Goal: Information Seeking & Learning: Check status

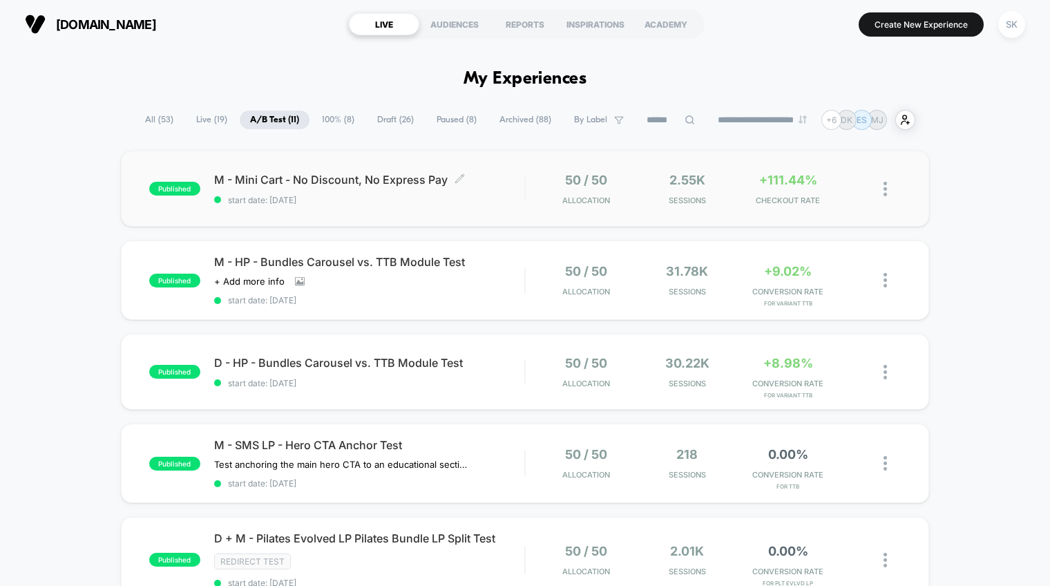
click at [450, 199] on span "start date: [DATE]" at bounding box center [369, 200] width 310 height 10
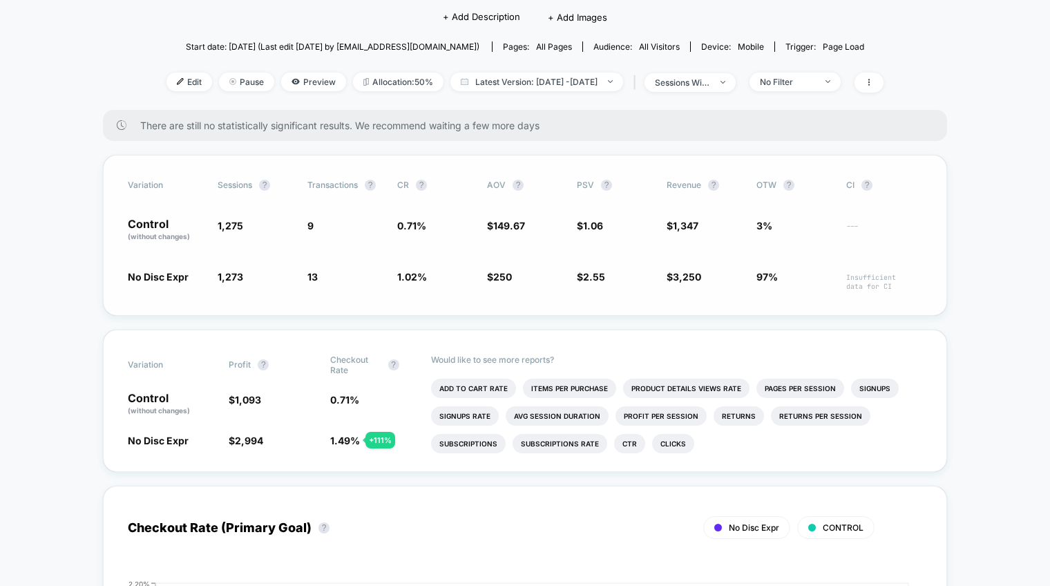
scroll to position [133, 0]
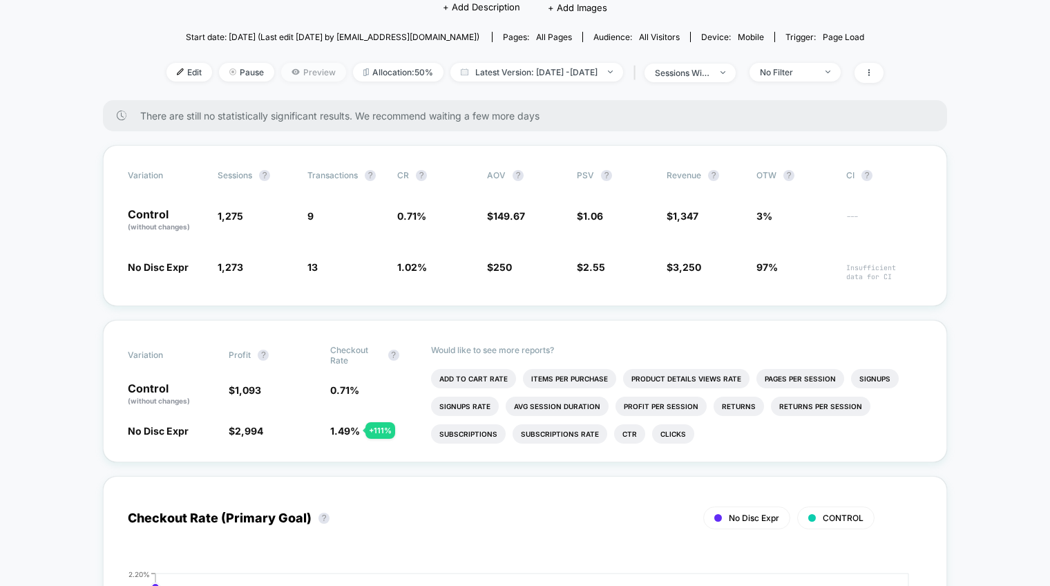
click at [285, 74] on span "Preview" at bounding box center [313, 72] width 65 height 19
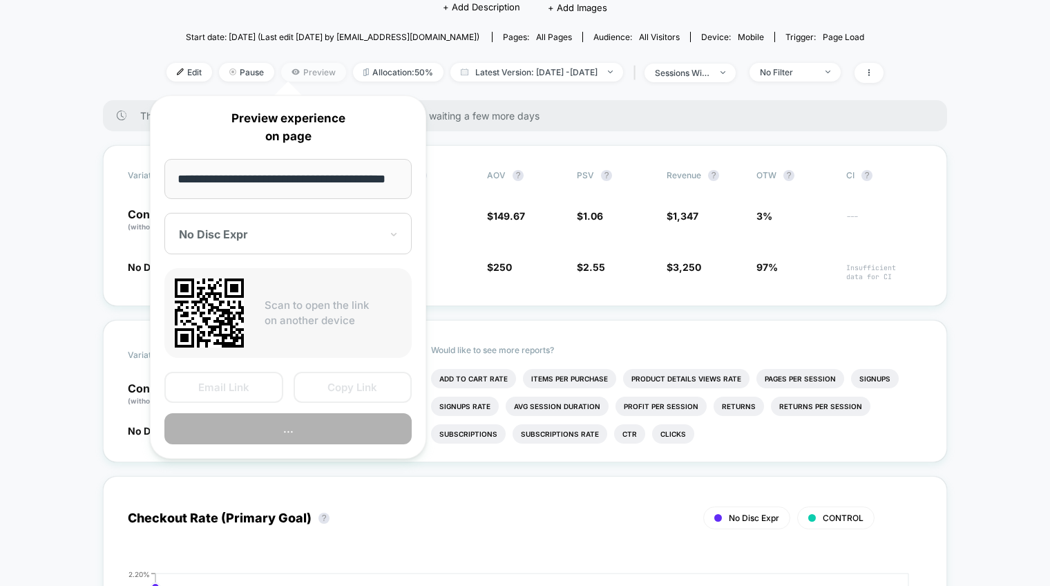
scroll to position [0, 21]
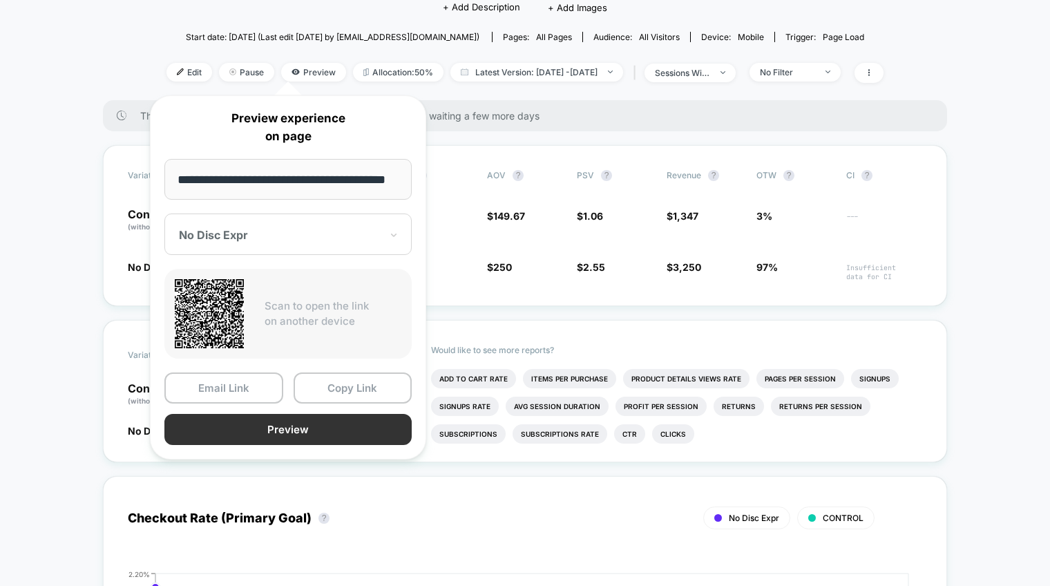
click at [296, 430] on button "Preview" at bounding box center [287, 429] width 247 height 31
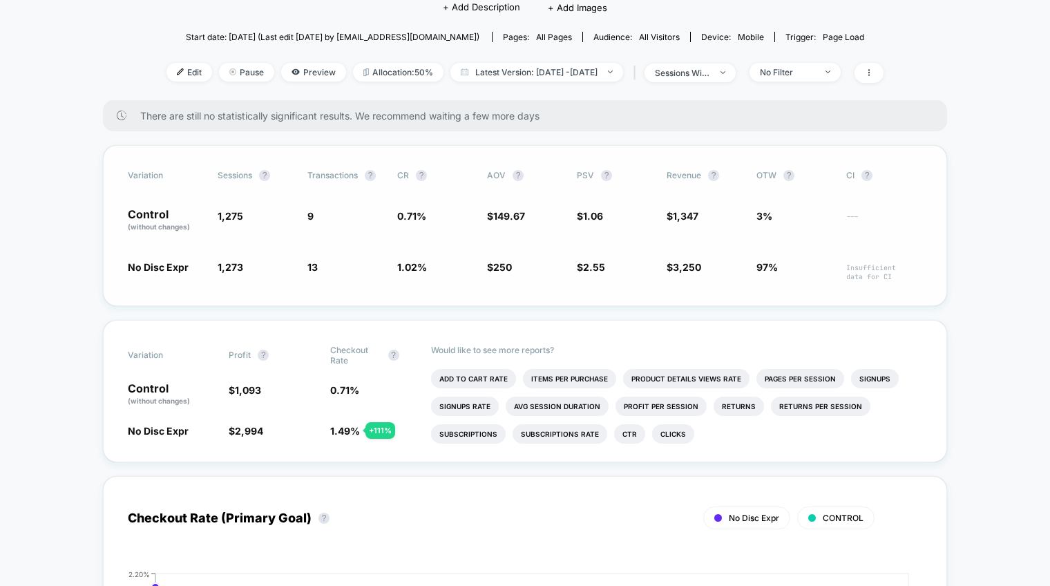
scroll to position [0, 0]
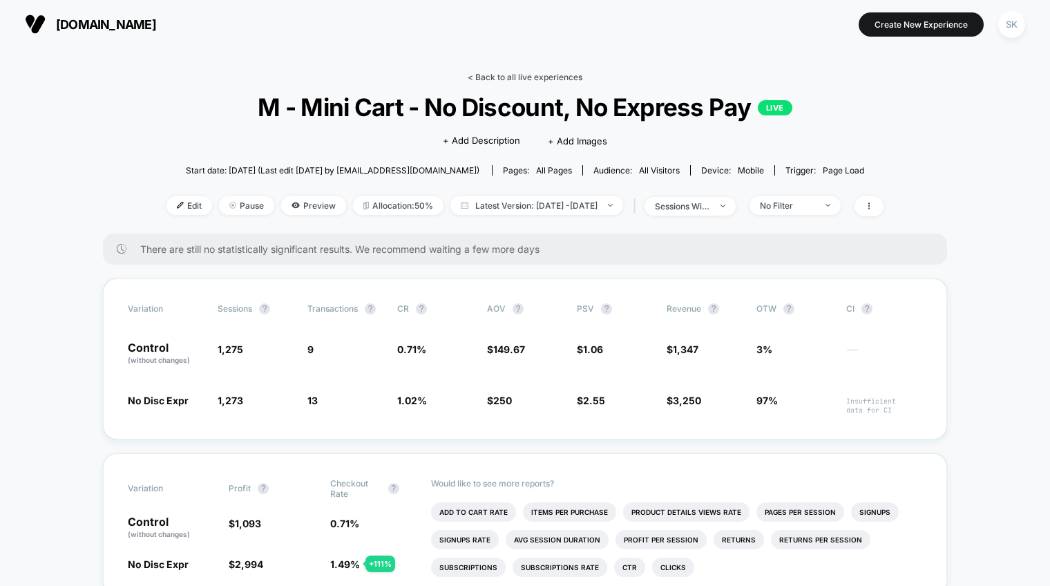
click at [504, 81] on link "< Back to all live experiences" at bounding box center [524, 77] width 115 height 10
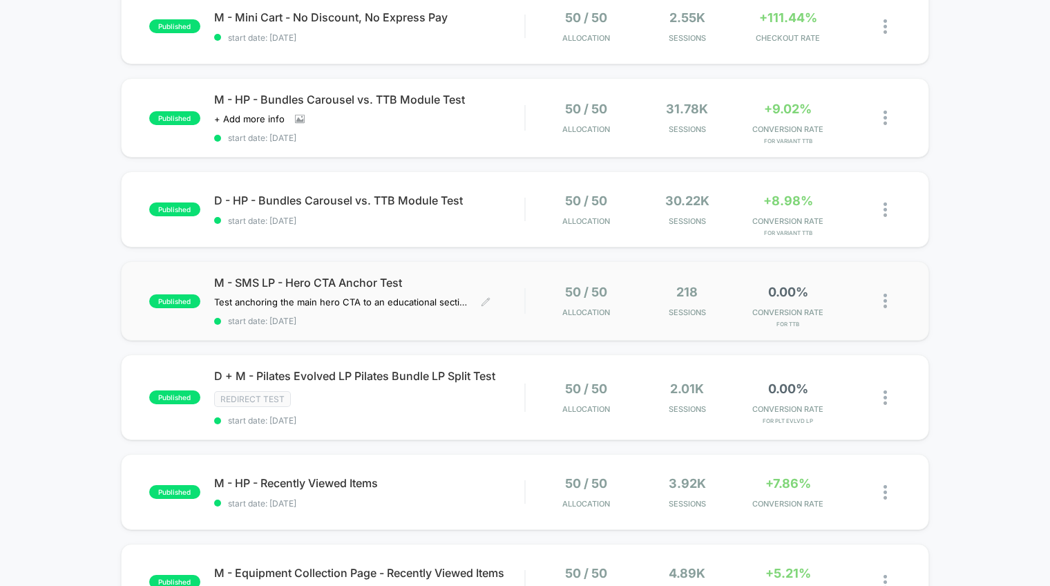
scroll to position [168, 0]
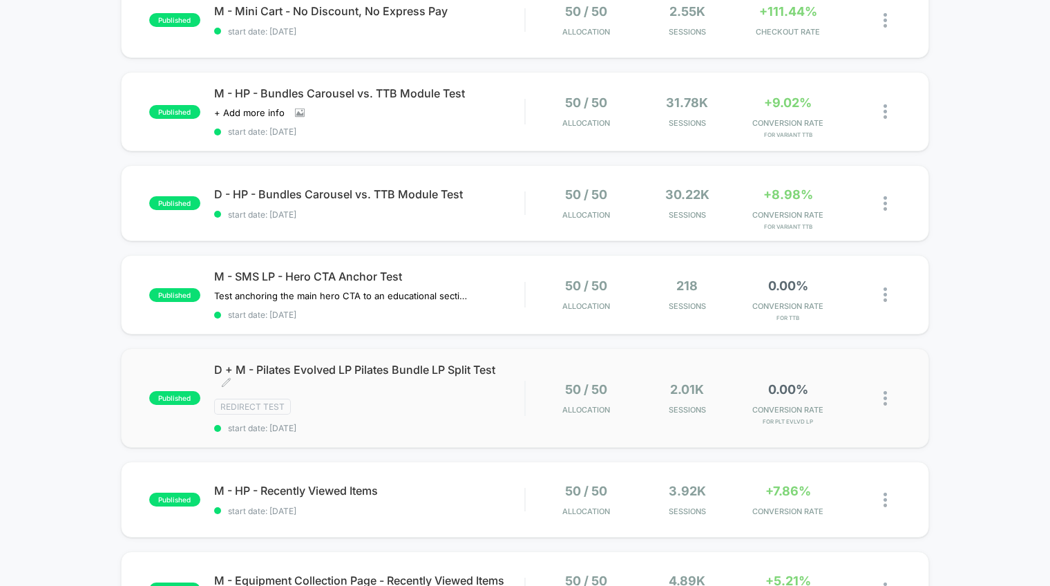
click at [421, 414] on div "Redirect Test" at bounding box center [369, 406] width 310 height 16
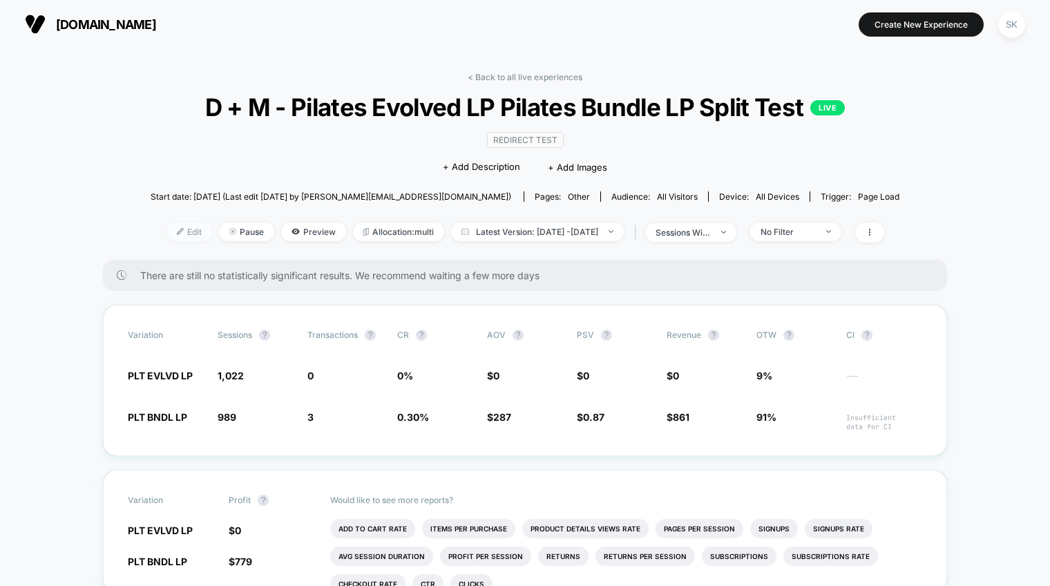
click at [171, 231] on span "Edit" at bounding box center [189, 231] width 46 height 19
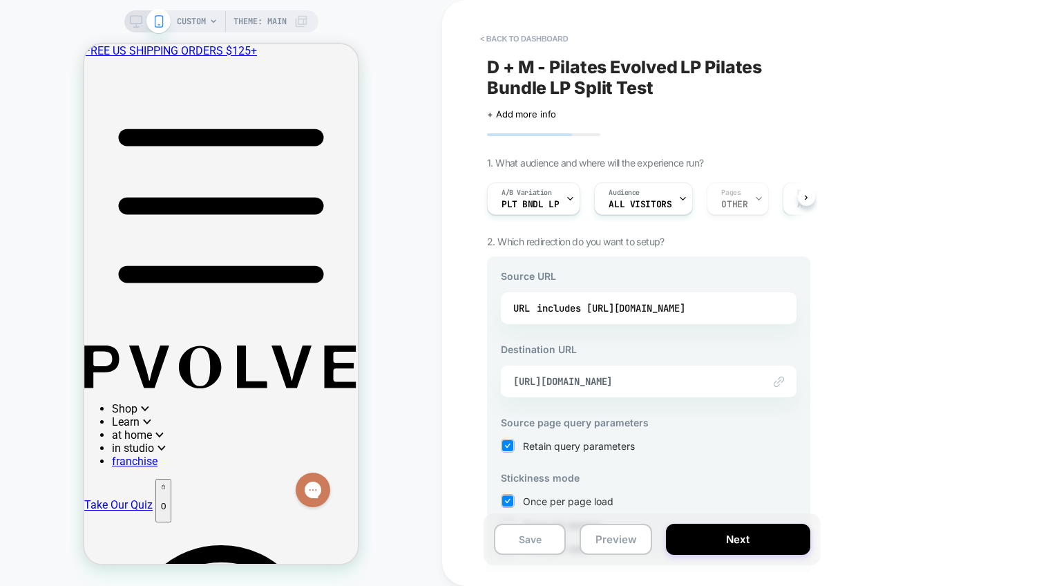
click at [688, 389] on div "Link to [URL][DOMAIN_NAME]" at bounding box center [649, 381] width 296 height 32
click at [704, 372] on div "Link to [URL][DOMAIN_NAME]" at bounding box center [649, 381] width 296 height 32
click at [704, 384] on span "[URL][DOMAIN_NAME]" at bounding box center [631, 381] width 236 height 12
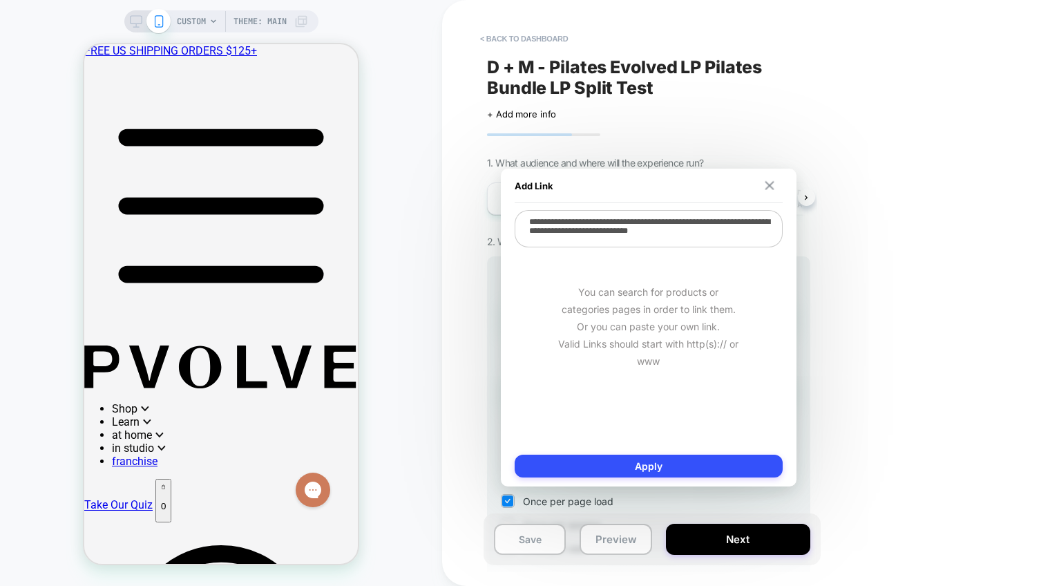
click at [775, 187] on button at bounding box center [768, 186] width 13 height 10
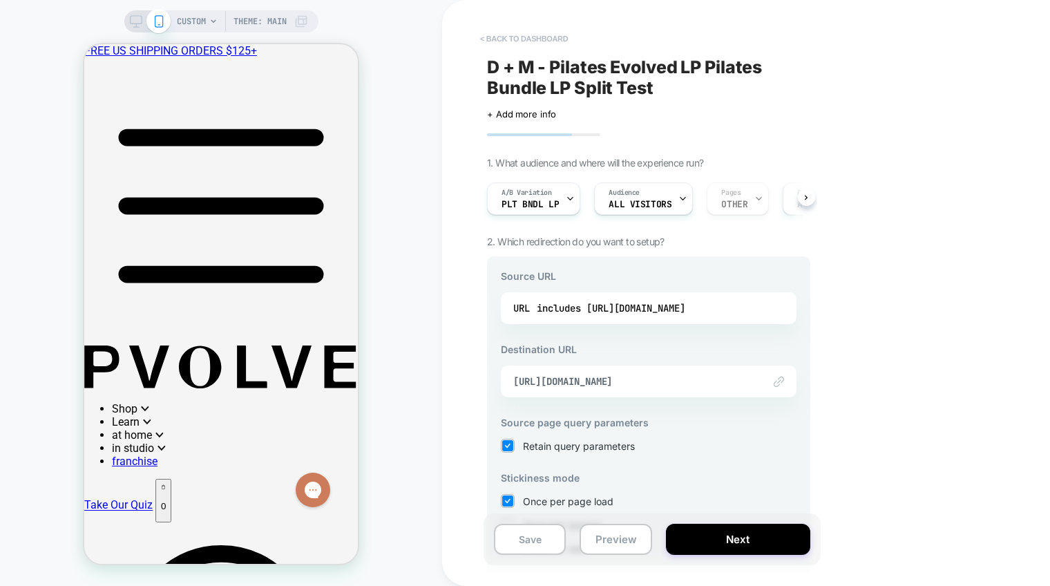
click at [528, 34] on button "< back to dashboard" at bounding box center [523, 39] width 101 height 22
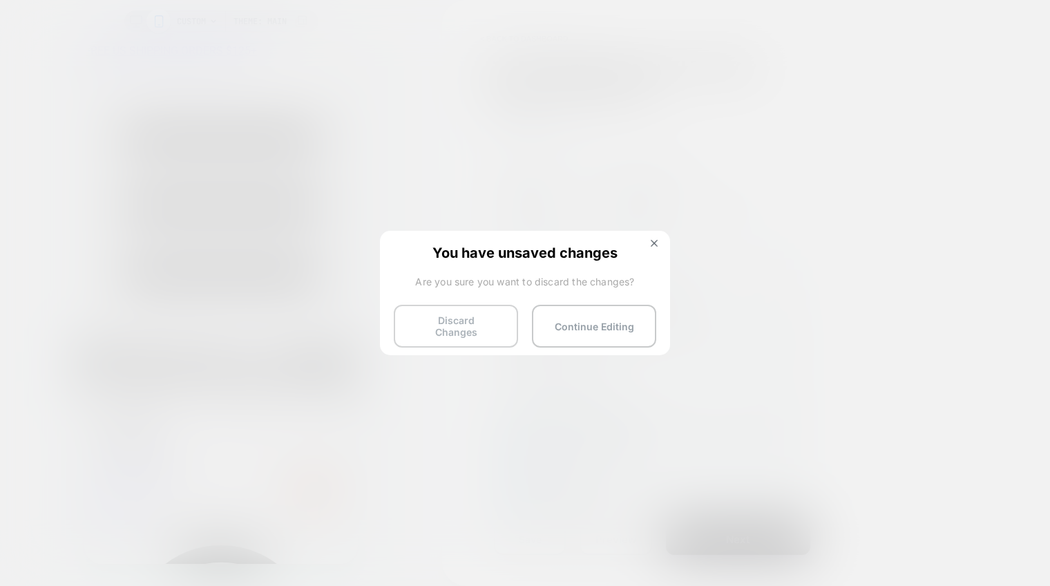
click at [466, 329] on button "Discard Changes" at bounding box center [456, 325] width 124 height 43
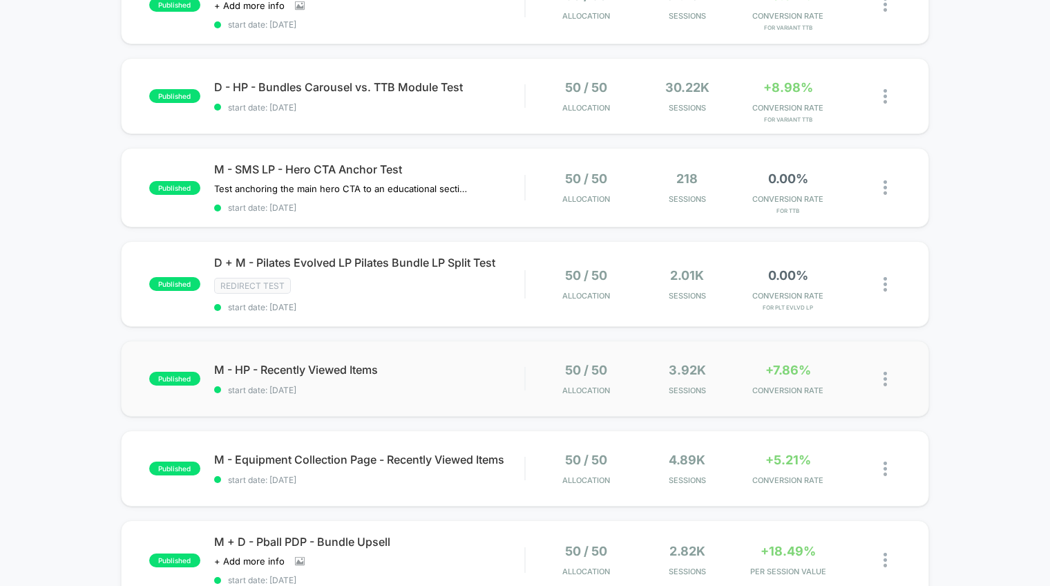
scroll to position [276, 0]
click at [432, 389] on span "start date: [DATE]" at bounding box center [369, 389] width 310 height 10
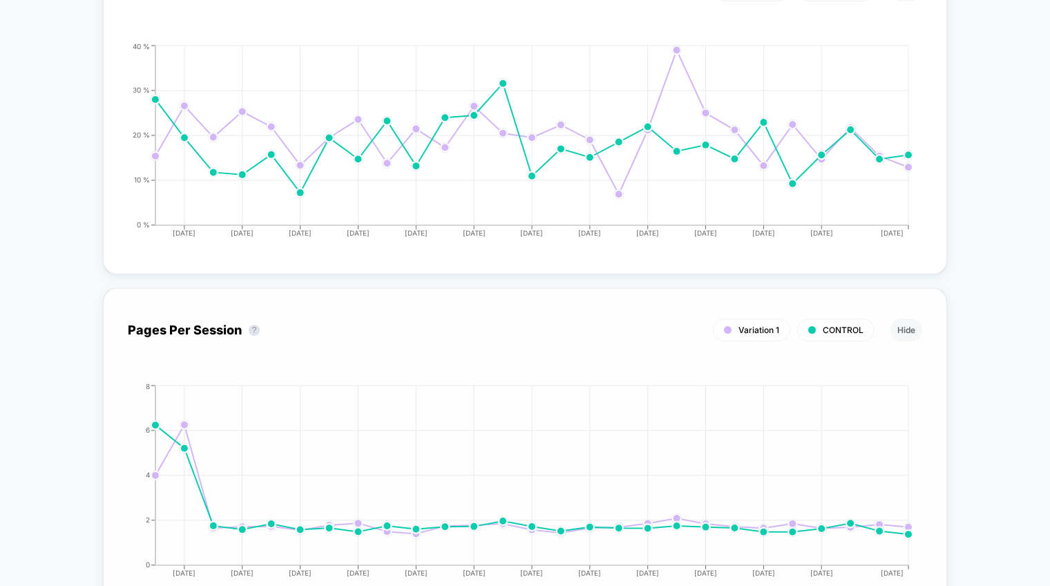
scroll to position [1913, 0]
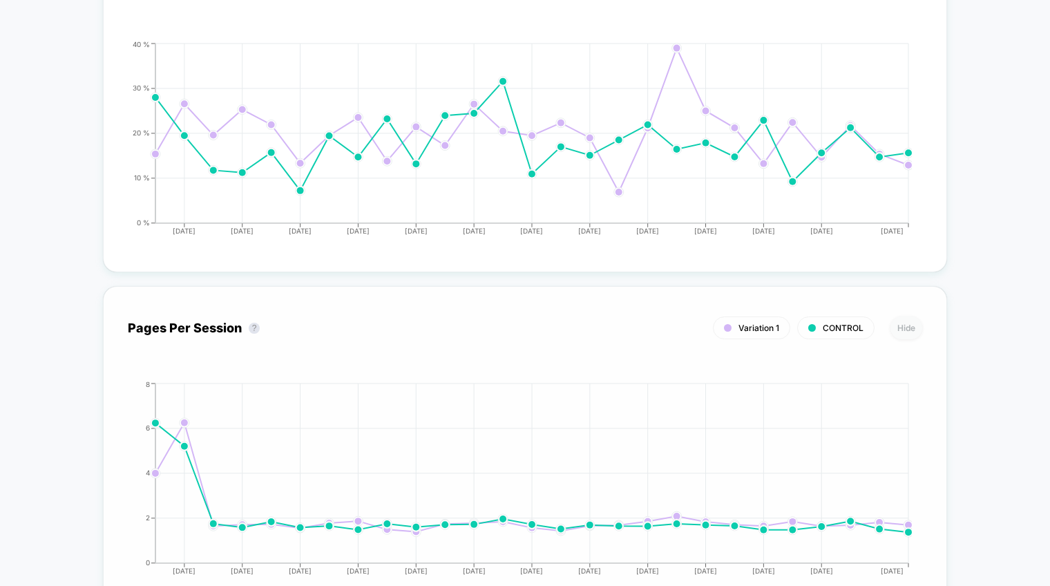
click at [915, 329] on button "Hide" at bounding box center [906, 327] width 32 height 23
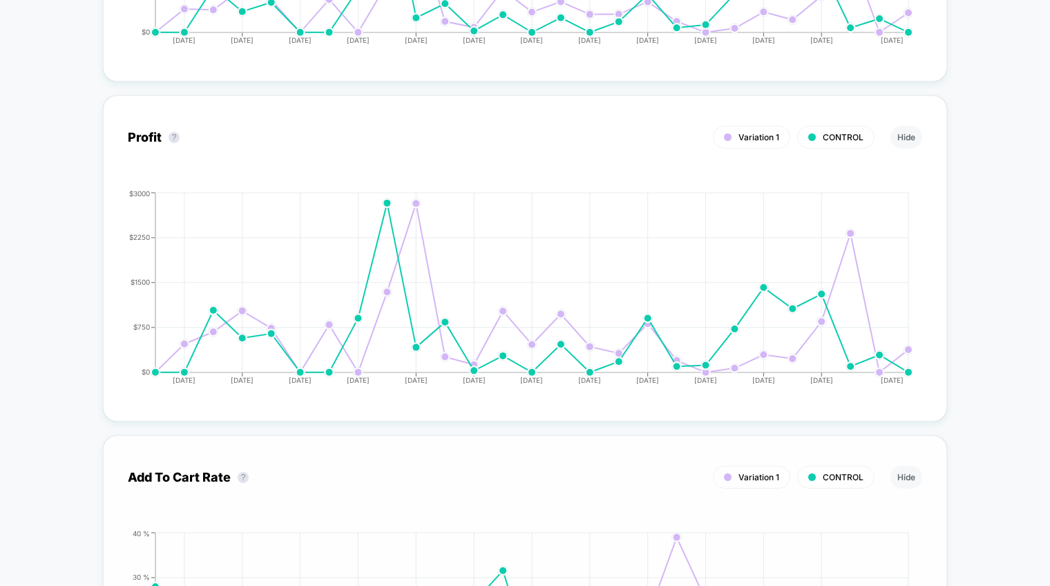
scroll to position [1421, 0]
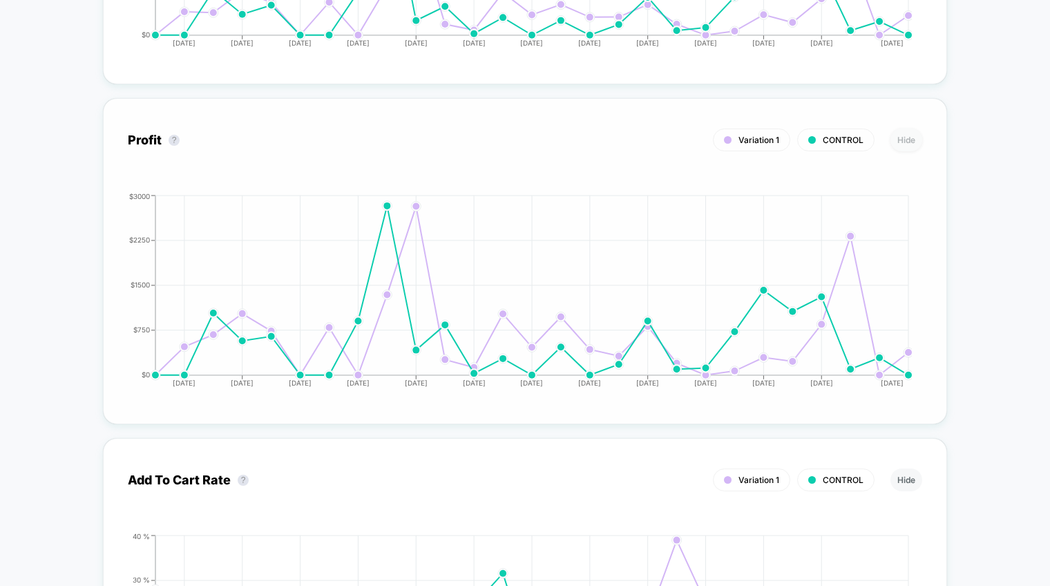
click at [906, 142] on button "Hide" at bounding box center [906, 139] width 32 height 23
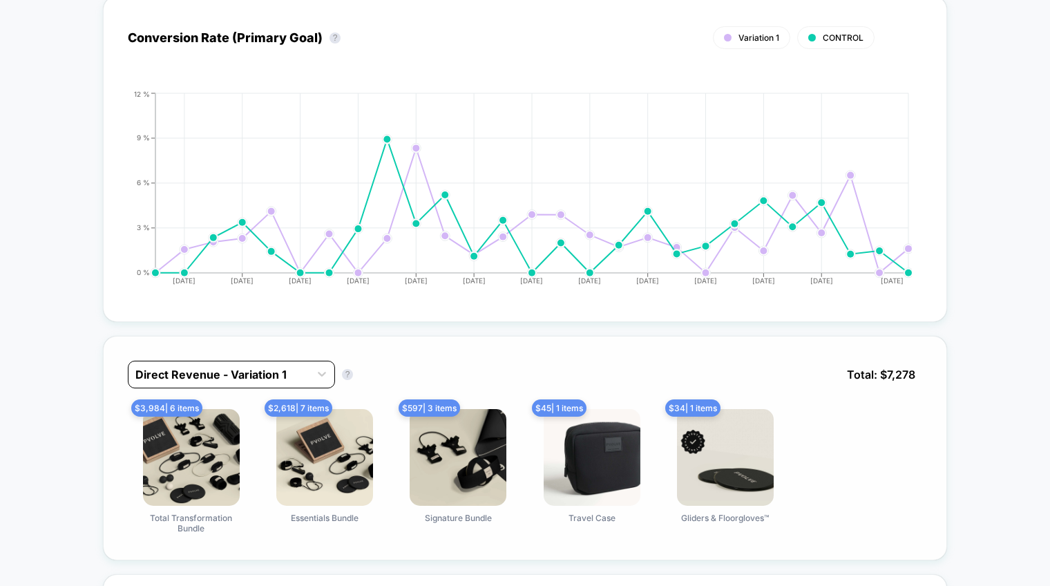
scroll to position [605, 0]
click at [202, 374] on div at bounding box center [218, 375] width 167 height 17
click at [475, 345] on div "Direct Revenue - Variation 1 Direct Revenue - Variation 1 ? Total: $ 7,278 $ 3,…" at bounding box center [525, 448] width 844 height 224
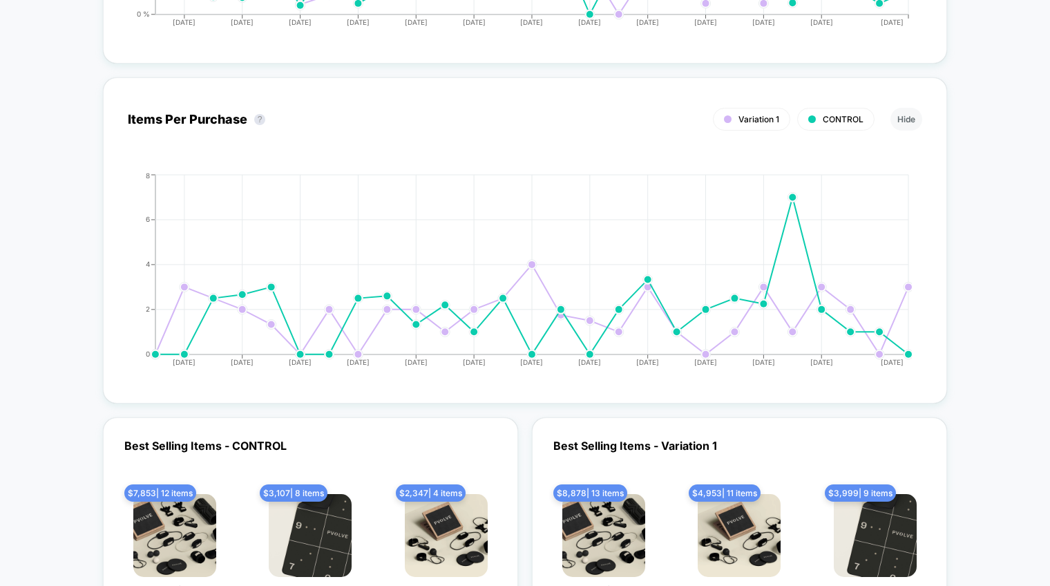
scroll to position [2492, 0]
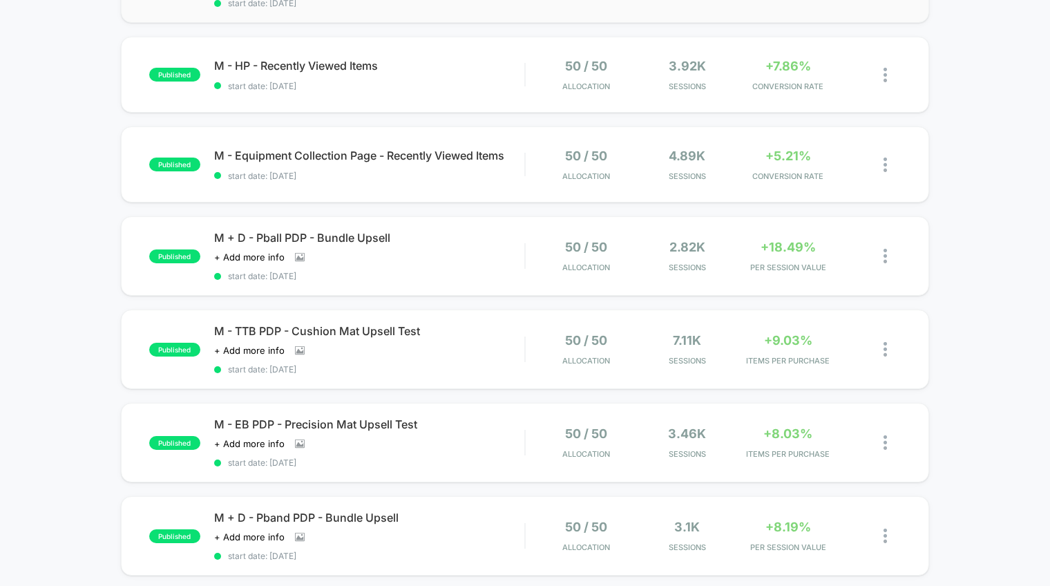
scroll to position [581, 0]
click at [422, 251] on div "Click to view images Click to edit experience details + Add more info" at bounding box center [322, 255] width 217 height 11
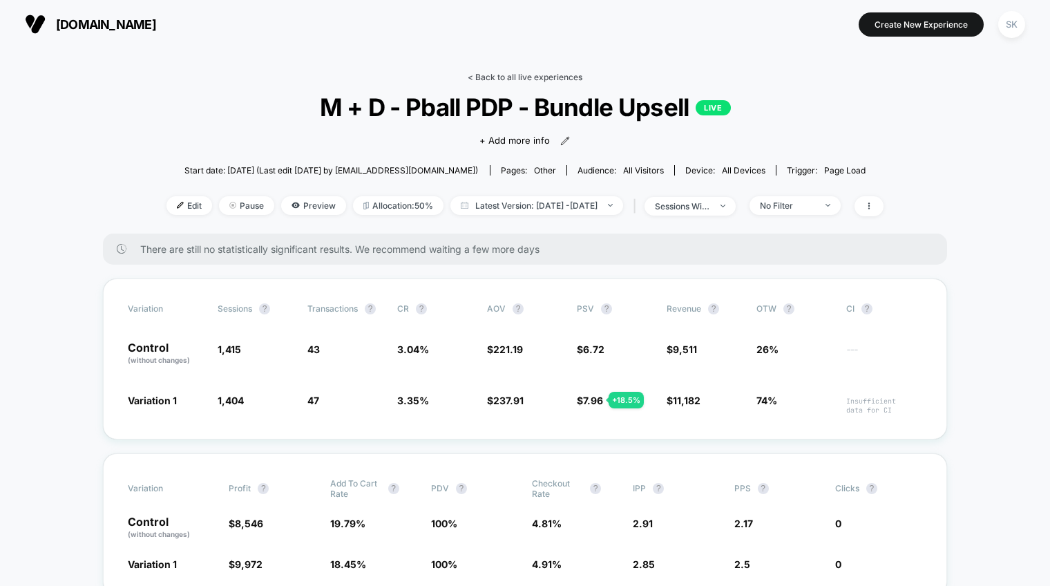
click at [545, 75] on link "< Back to all live experiences" at bounding box center [524, 77] width 115 height 10
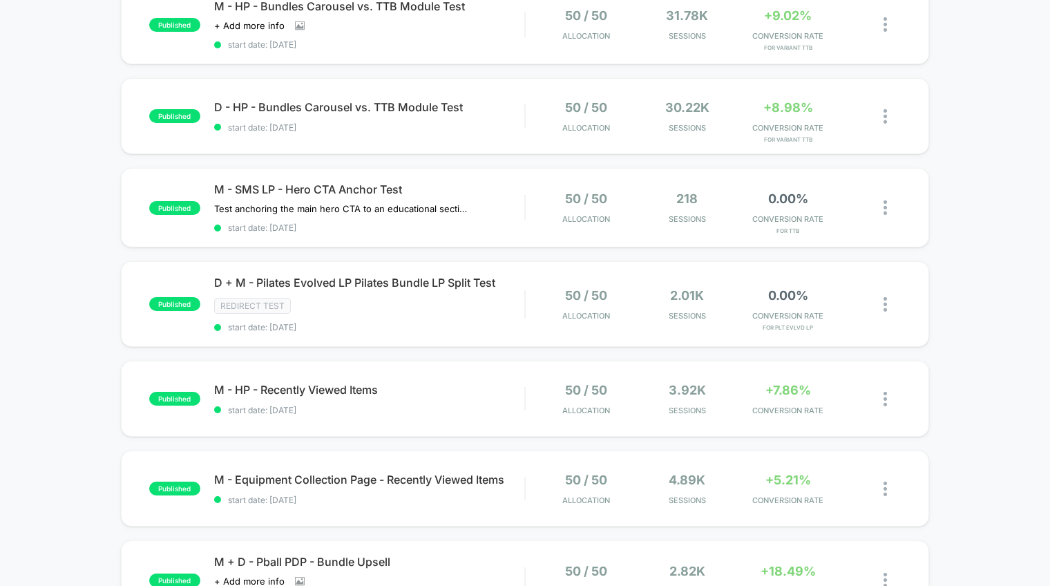
scroll to position [299, 0]
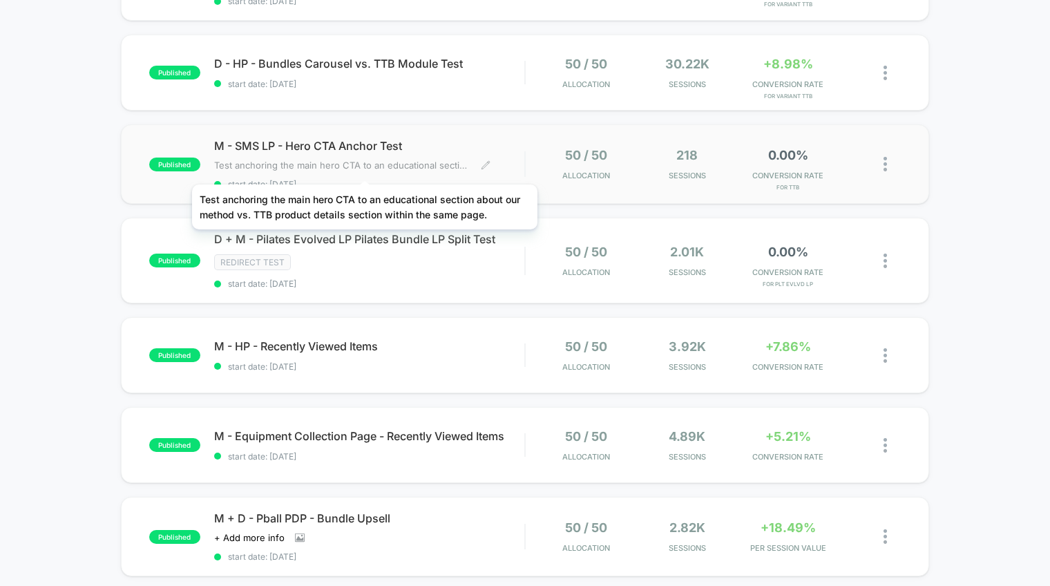
click at [365, 167] on span "Test anchoring the main hero CTA to an educational section about our method vs.…" at bounding box center [342, 164] width 256 height 11
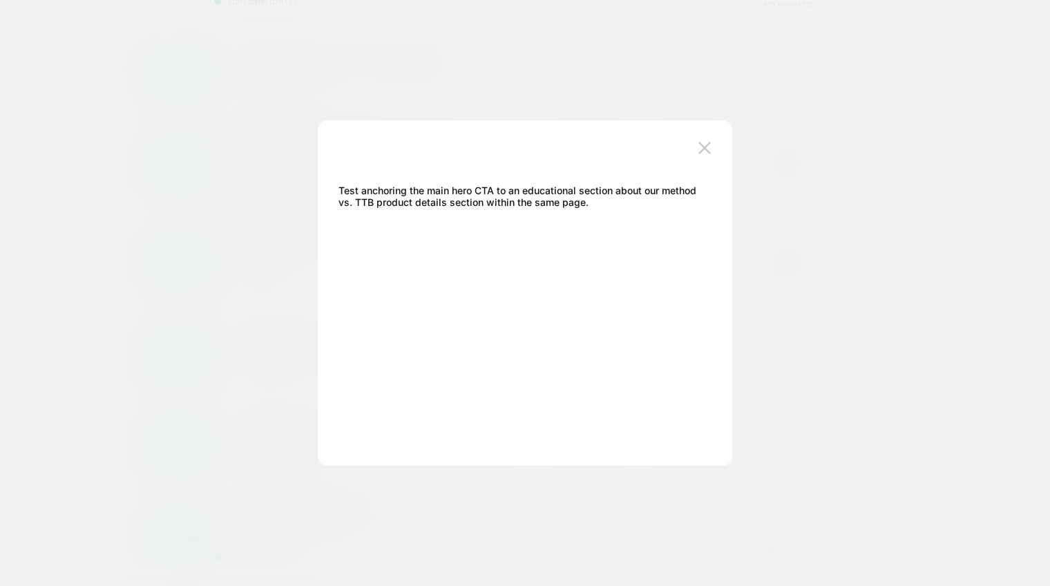
click at [773, 358] on div at bounding box center [525, 293] width 1050 height 586
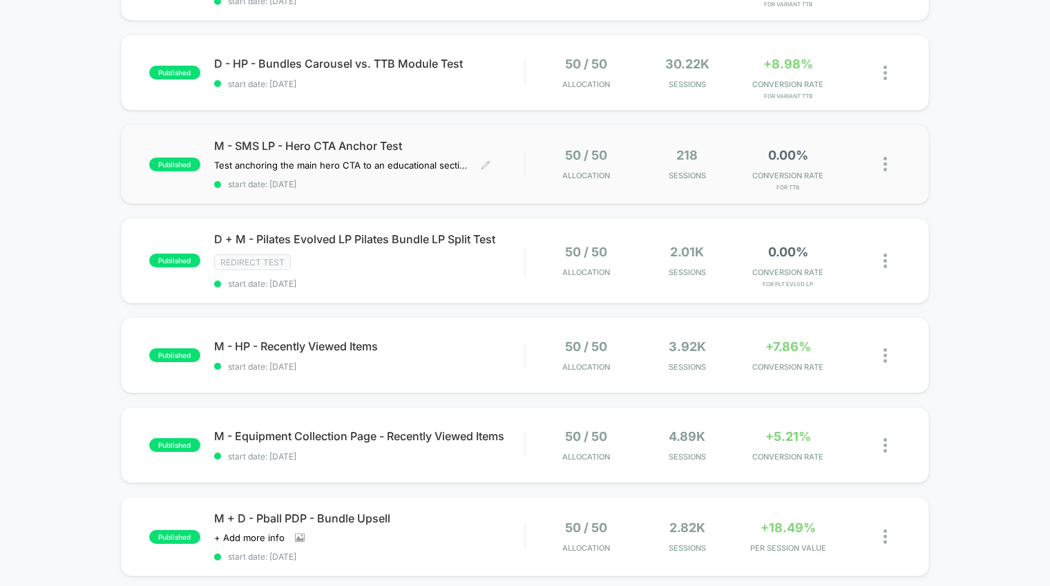
click at [453, 140] on span "M - SMS LP - Hero CTA Anchor Test" at bounding box center [369, 146] width 310 height 14
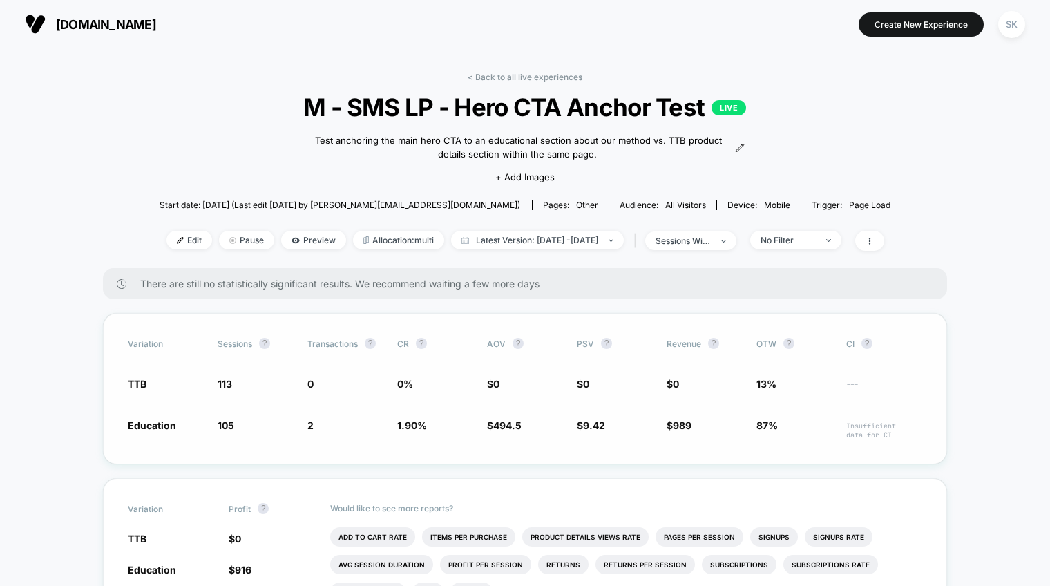
click at [414, 423] on span "1.90 %" at bounding box center [412, 425] width 30 height 12
click at [390, 532] on li "Add To Cart Rate" at bounding box center [372, 536] width 85 height 19
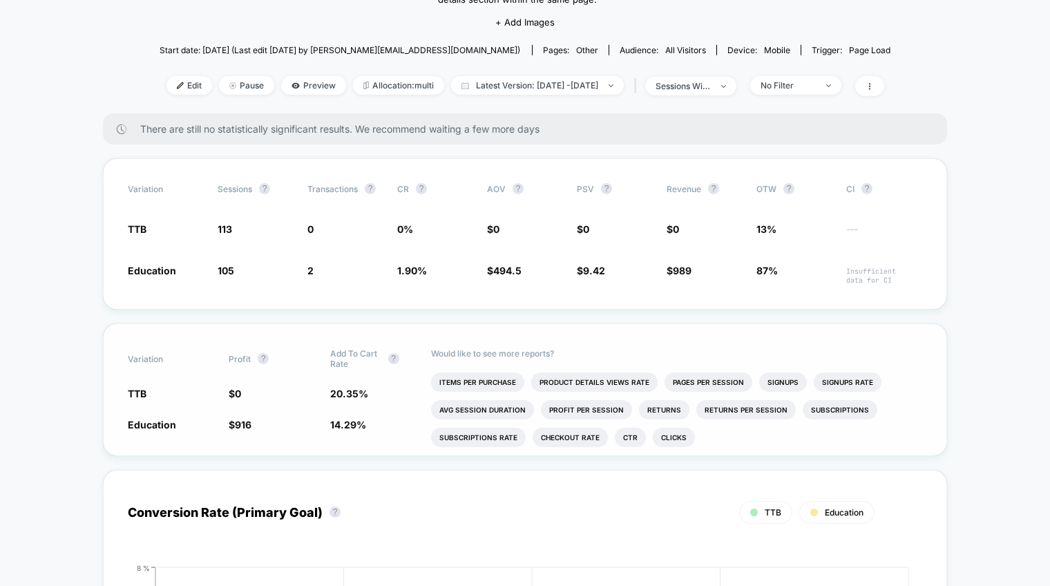
scroll to position [165, 0]
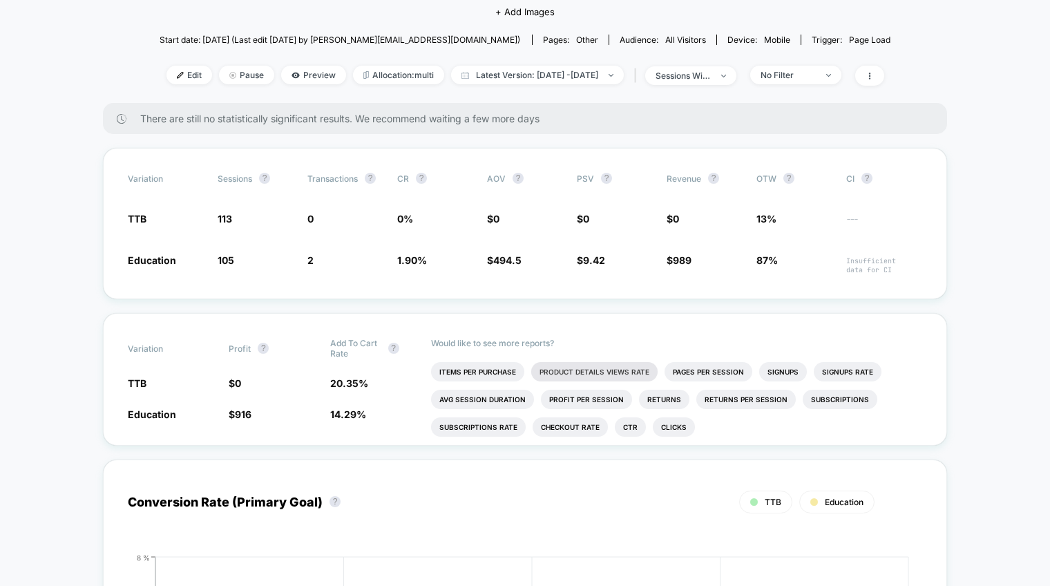
click at [615, 369] on li "Product Details Views Rate" at bounding box center [594, 371] width 126 height 19
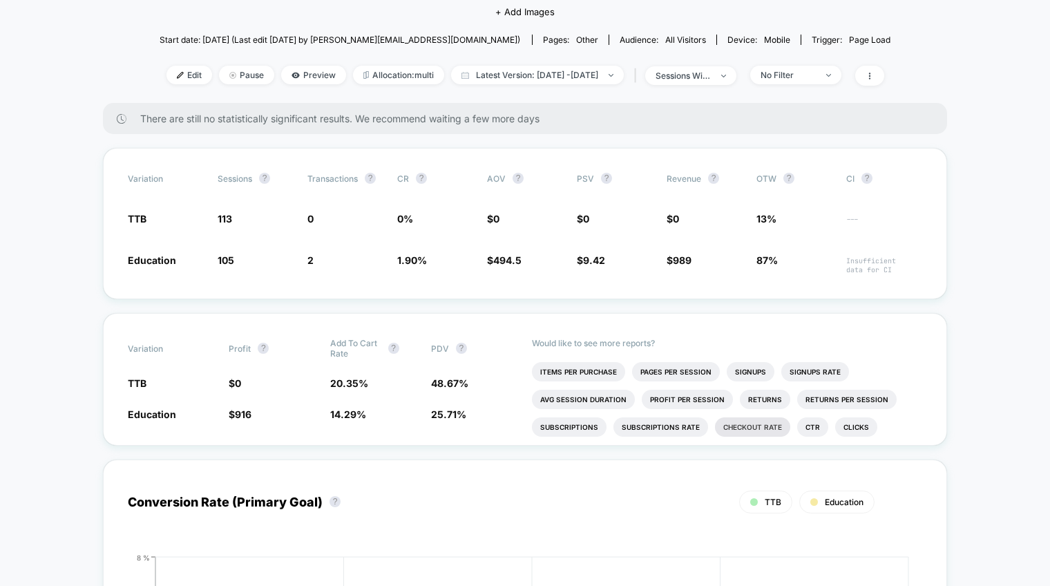
click at [747, 432] on li "Checkout Rate" at bounding box center [752, 426] width 75 height 19
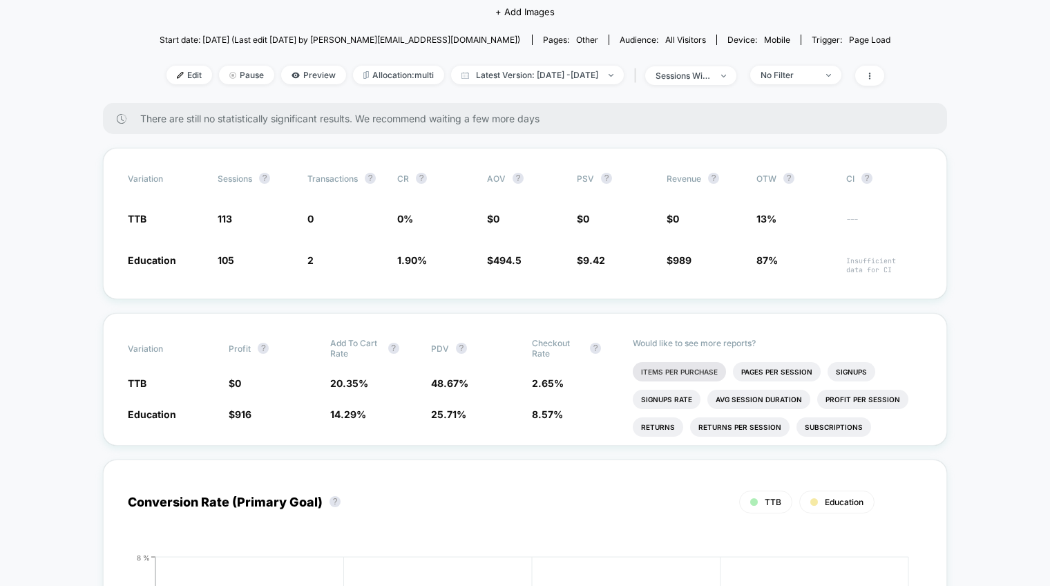
click at [696, 376] on li "Items Per Purchase" at bounding box center [678, 371] width 93 height 19
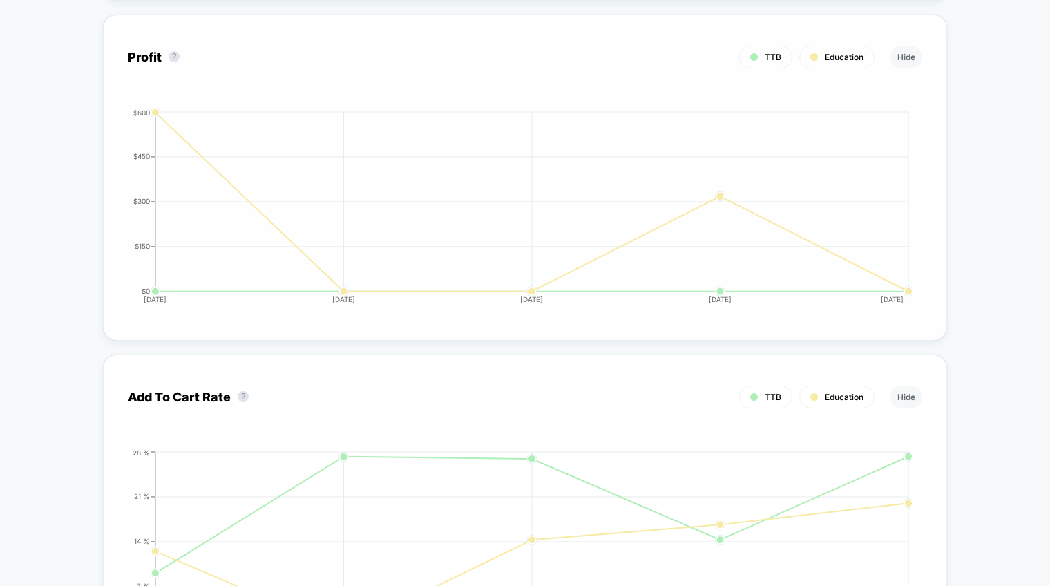
scroll to position [1530, 0]
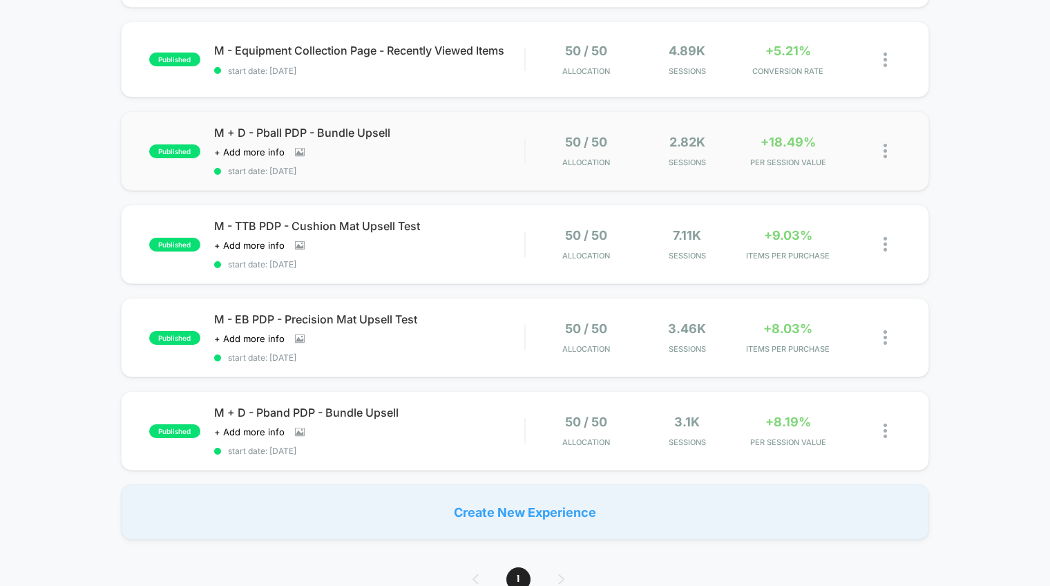
scroll to position [686, 0]
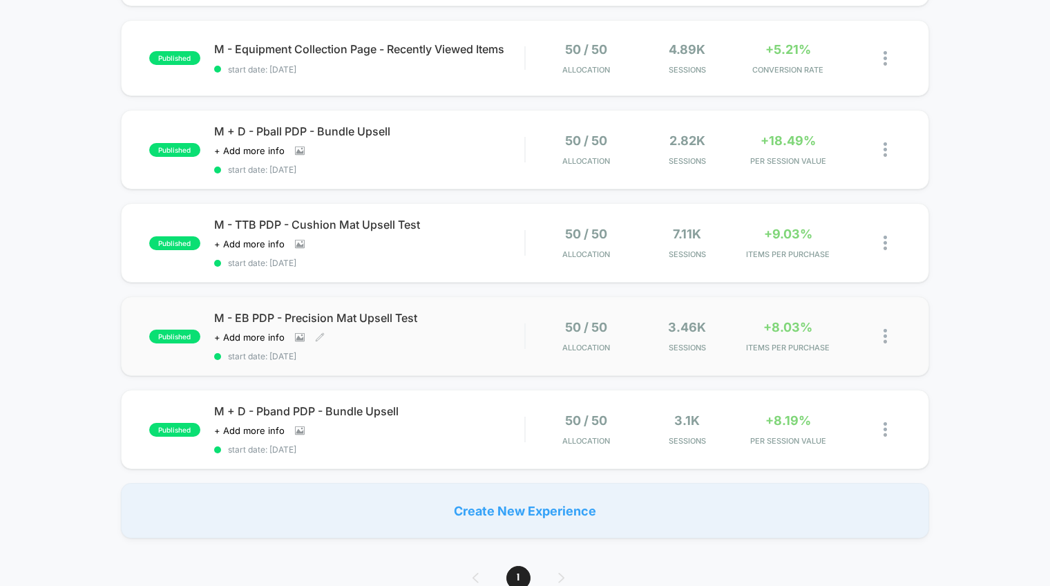
click at [425, 333] on div "Click to view images Click to edit experience details + Add more info" at bounding box center [322, 336] width 217 height 11
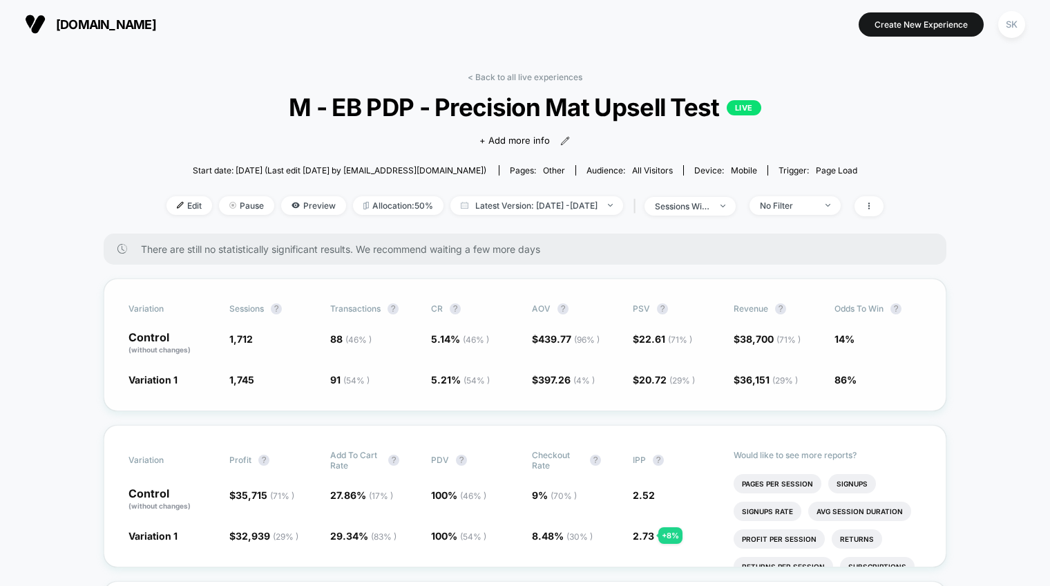
click at [676, 400] on div "Variation Sessions ? Transactions ? CR ? AOV ? PSV ? Revenue ? Odds to Win ? Co…" at bounding box center [525, 344] width 842 height 133
click at [883, 209] on span at bounding box center [868, 206] width 29 height 20
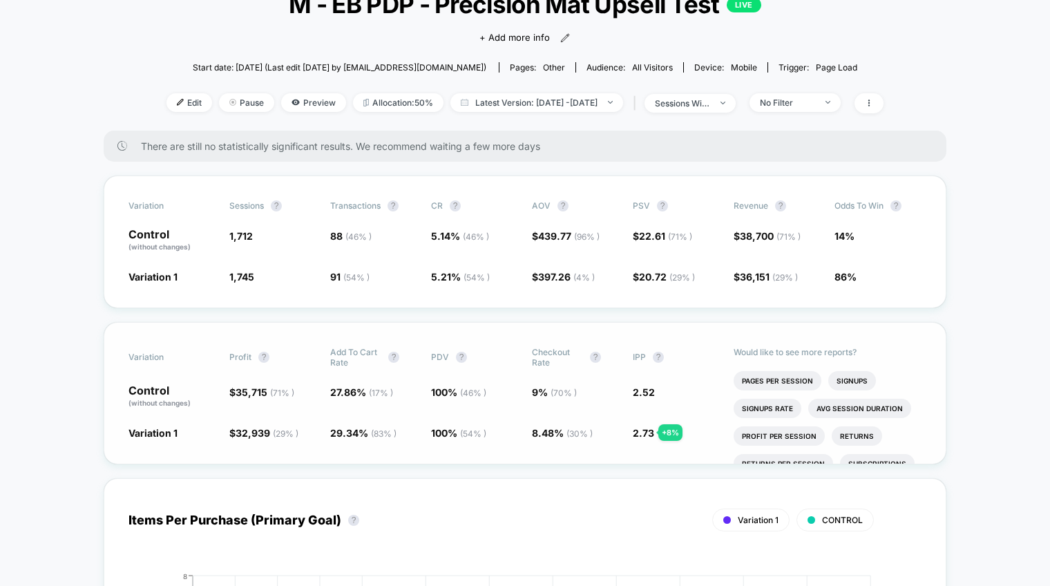
scroll to position [106, 0]
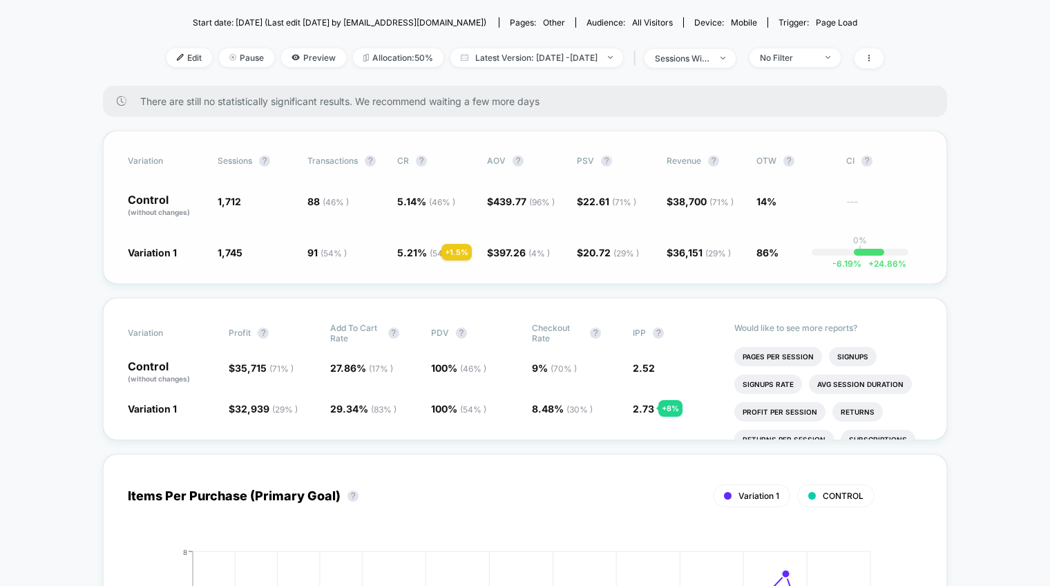
scroll to position [147, 0]
